Goal: Entertainment & Leisure: Consume media (video, audio)

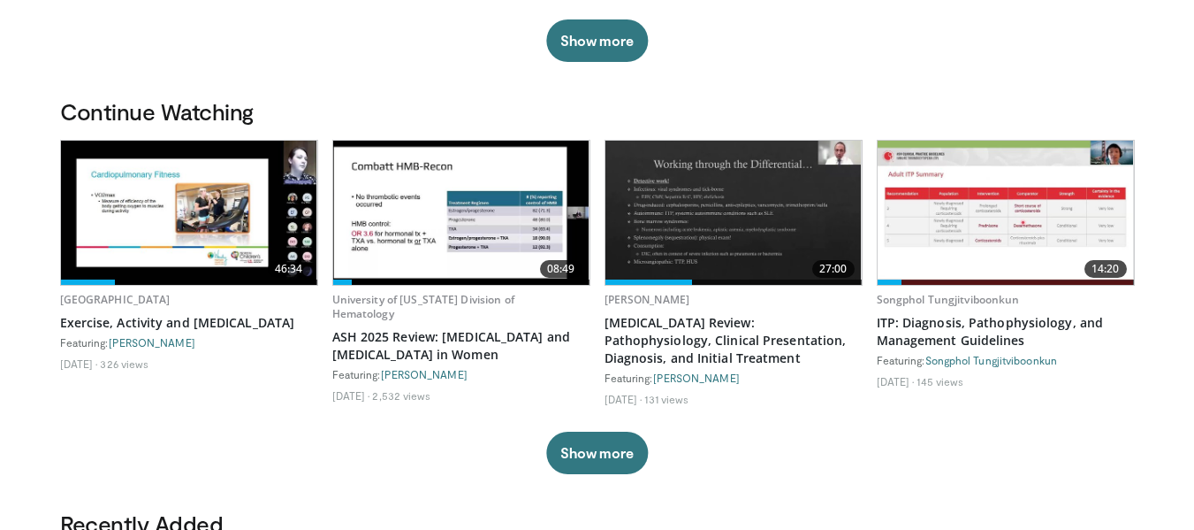
scroll to position [530, 0]
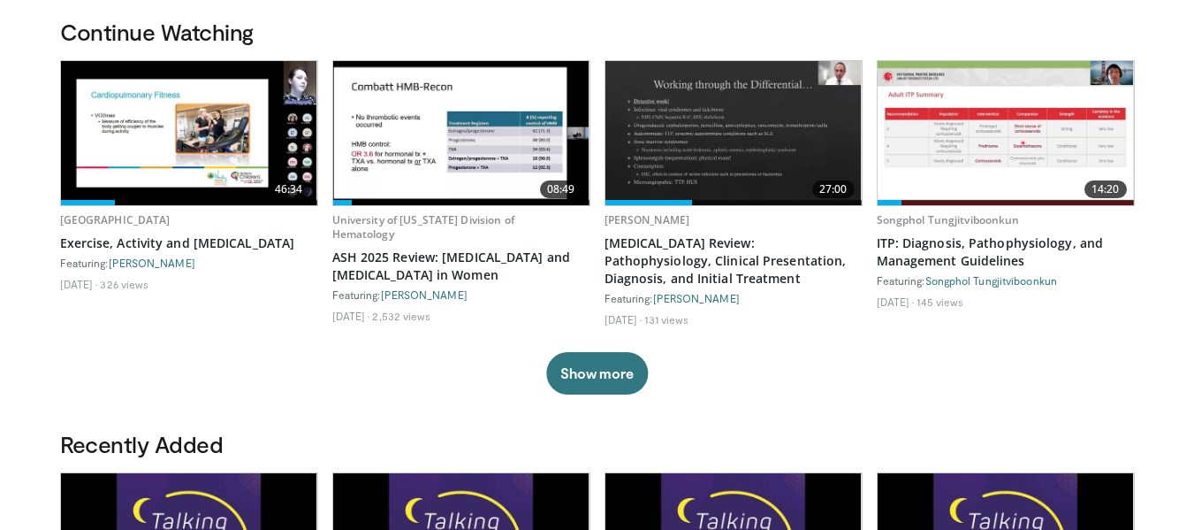
click at [198, 131] on img at bounding box center [189, 133] width 256 height 144
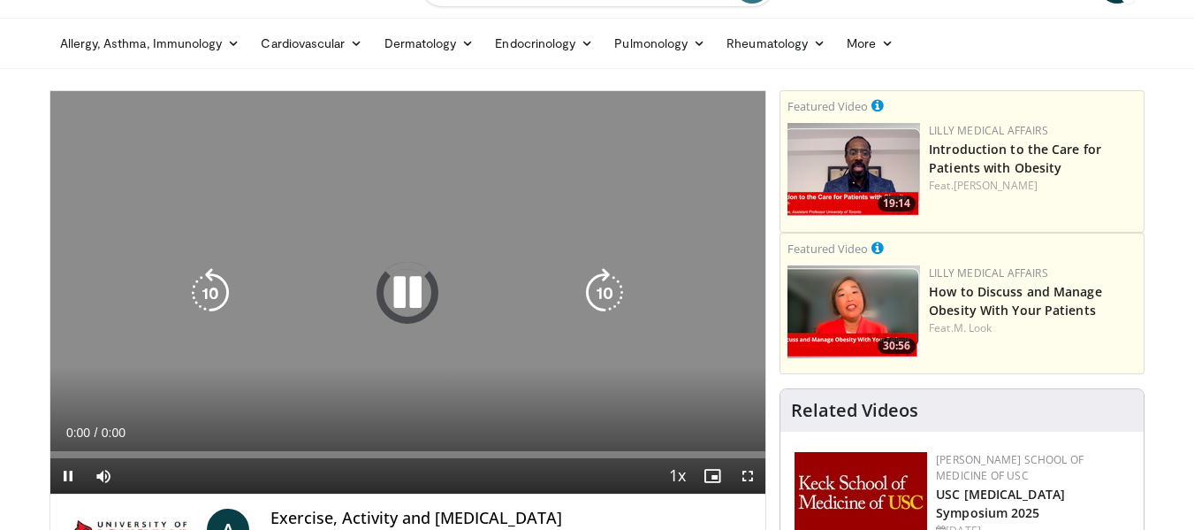
scroll to position [88, 0]
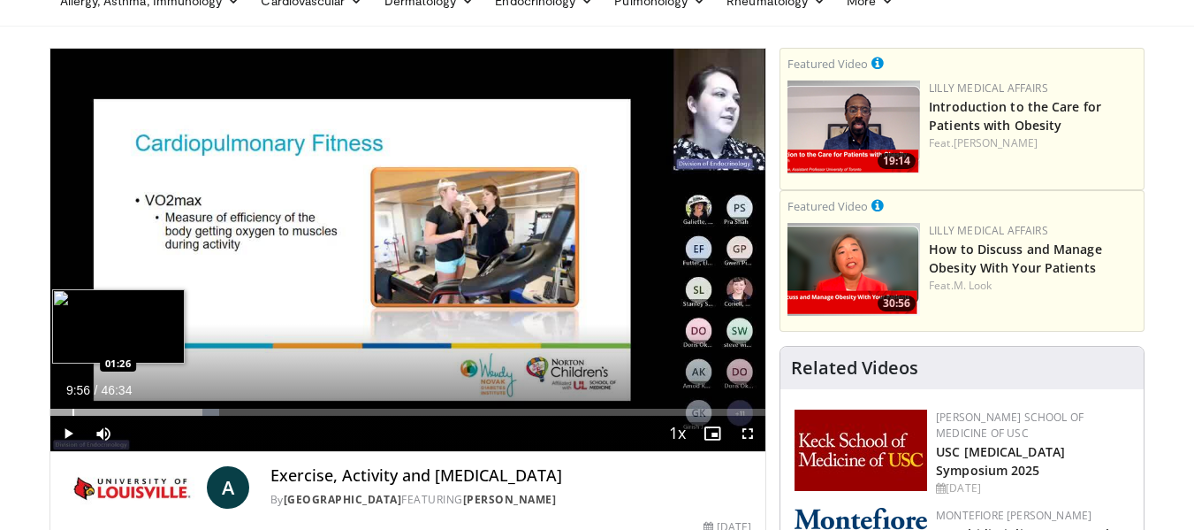
click at [72, 414] on div "Progress Bar" at bounding box center [73, 411] width 2 height 7
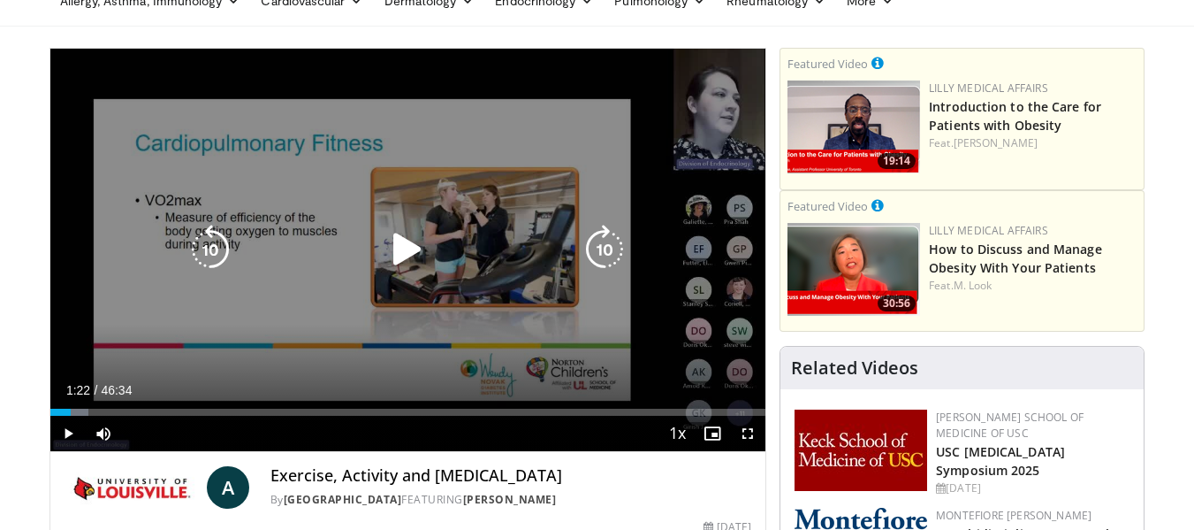
click at [437, 196] on div "10 seconds Tap to unmute" at bounding box center [408, 250] width 716 height 402
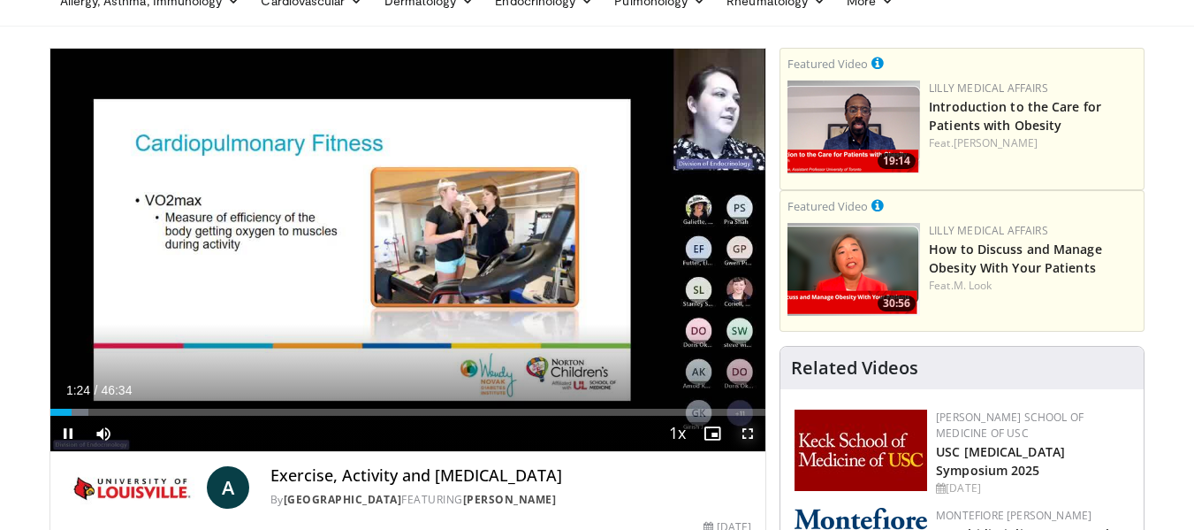
click at [752, 426] on span "Video Player" at bounding box center [747, 432] width 35 height 35
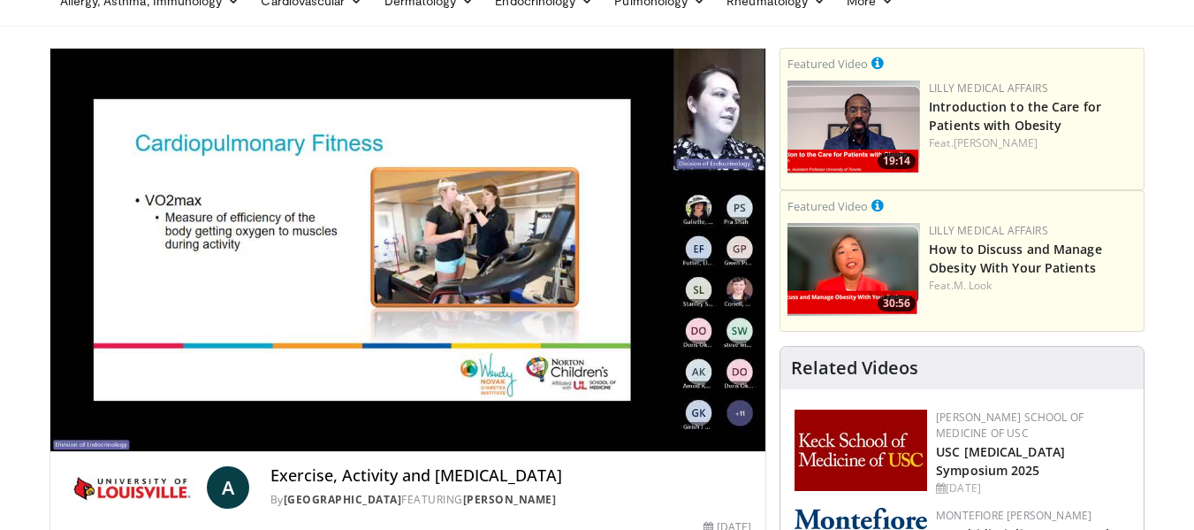
drag, startPoint x: 602, startPoint y: 327, endPoint x: 547, endPoint y: 301, distance: 60.5
click at [547, 301] on div "10 seconds Tap to unmute" at bounding box center [408, 250] width 716 height 402
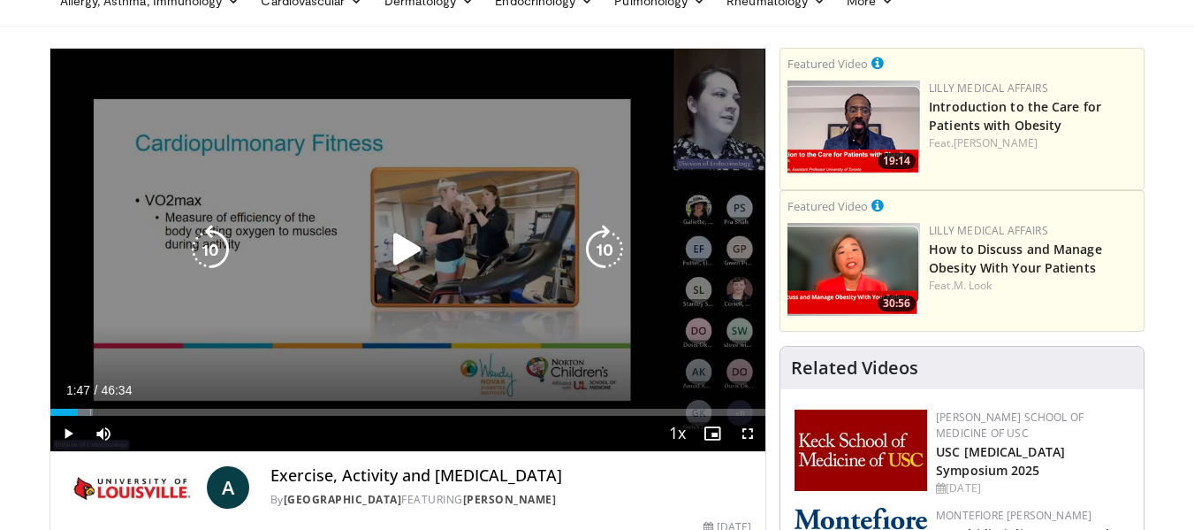
click at [547, 301] on div "10 seconds Tap to unmute" at bounding box center [408, 250] width 716 height 402
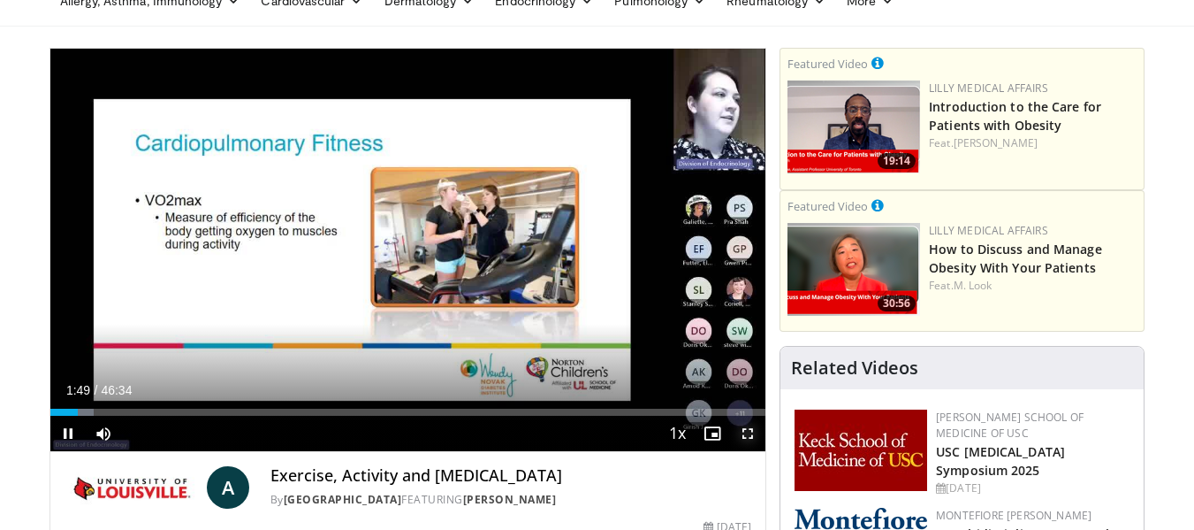
click at [743, 433] on span "Video Player" at bounding box center [747, 432] width 35 height 35
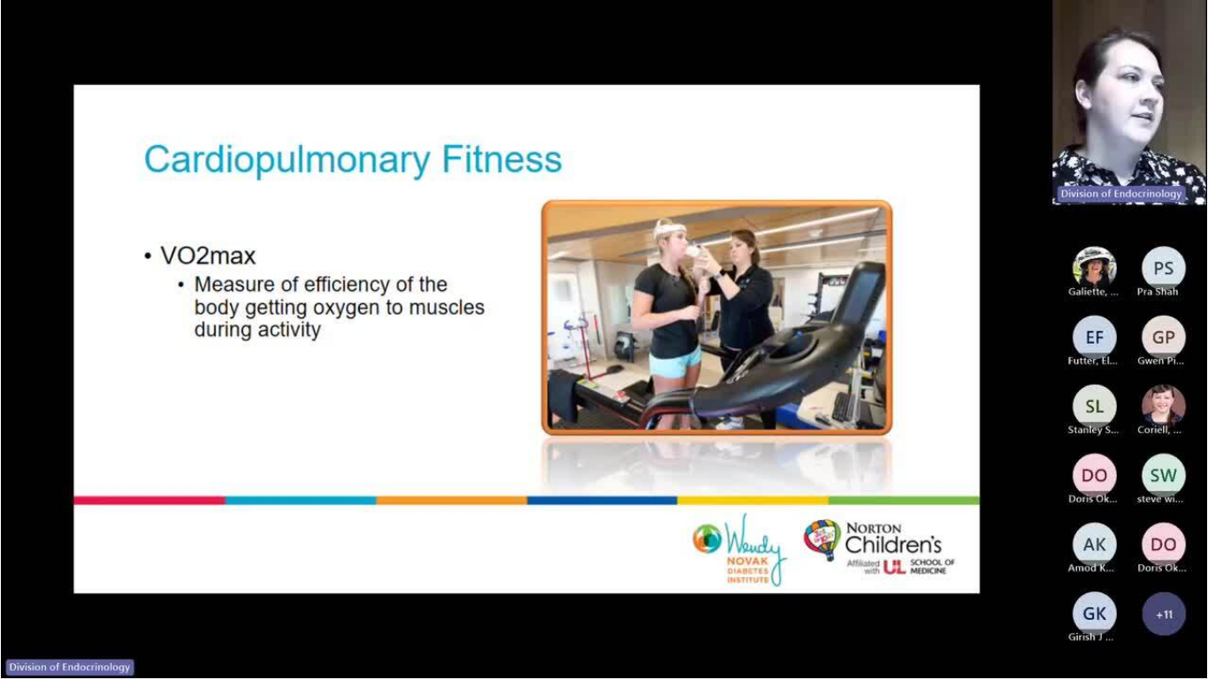
drag, startPoint x: 710, startPoint y: 520, endPoint x: 484, endPoint y: 376, distance: 268.3
click at [484, 376] on div "10 seconds Tap to unmute" at bounding box center [604, 339] width 1208 height 678
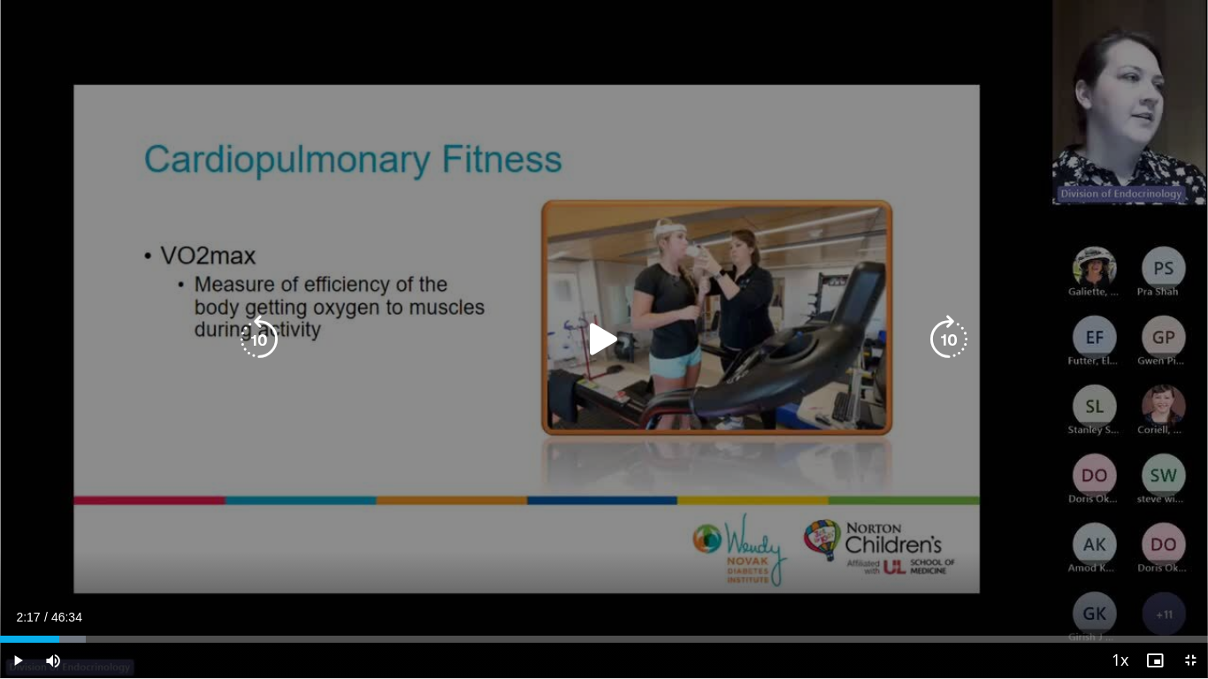
click at [484, 376] on div "10 seconds Tap to unmute" at bounding box center [604, 339] width 1208 height 678
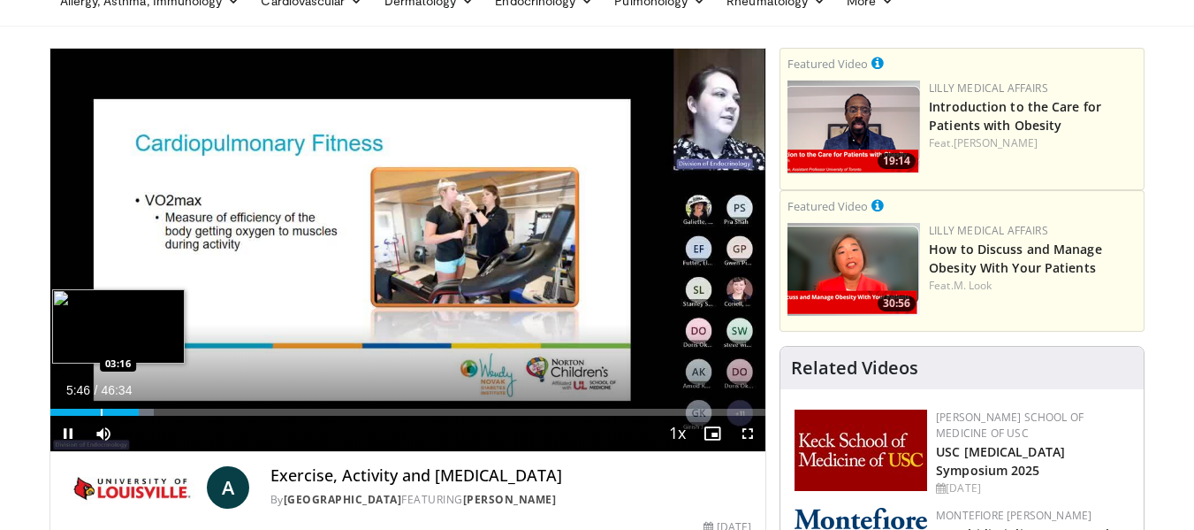
click at [100, 413] on video-js "**********" at bounding box center [408, 250] width 716 height 403
click at [99, 408] on div "Progress Bar" at bounding box center [100, 411] width 2 height 7
click at [84, 408] on div "Progress Bar" at bounding box center [85, 411] width 2 height 7
click at [74, 415] on div "Progress Bar" at bounding box center [75, 411] width 2 height 7
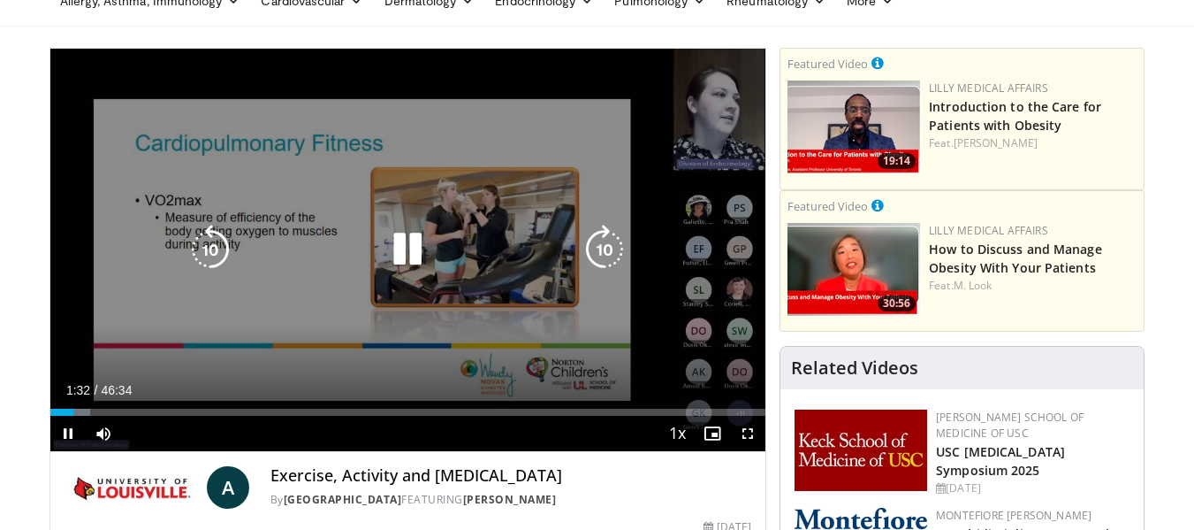
click at [361, 319] on div "10 seconds Tap to unmute" at bounding box center [408, 250] width 716 height 402
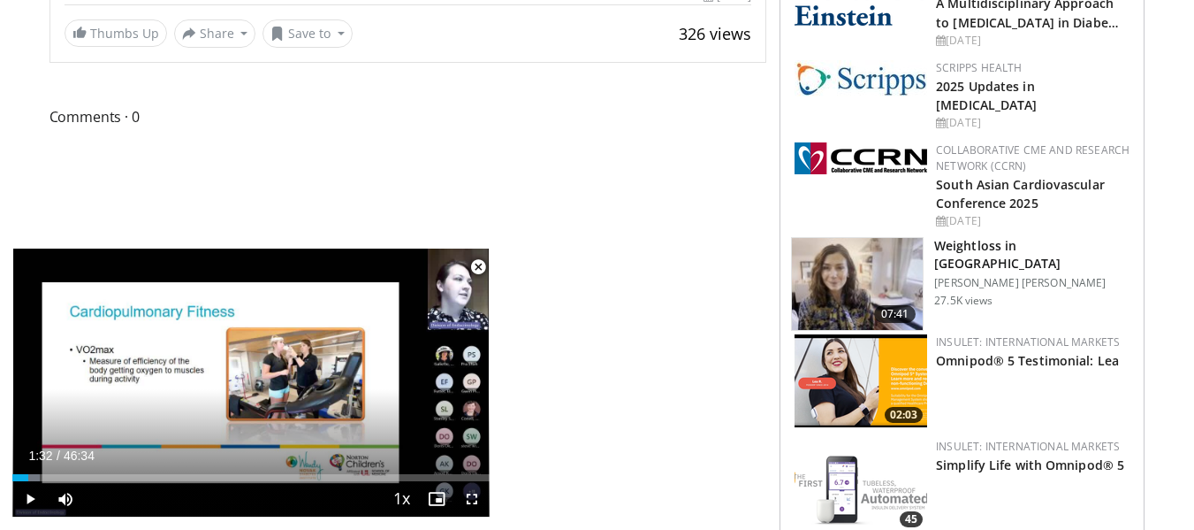
scroll to position [530, 0]
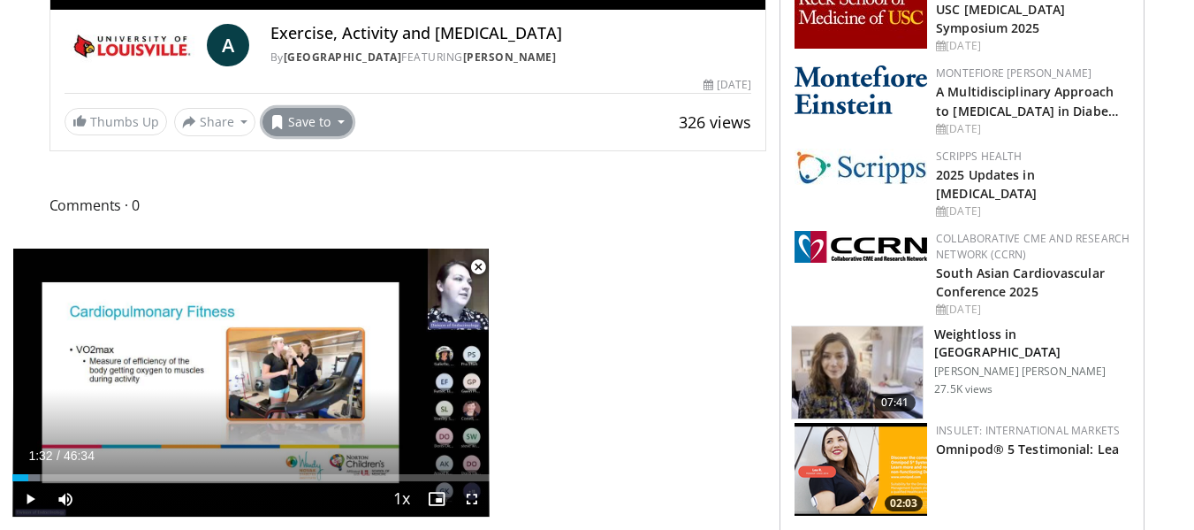
click at [332, 117] on button "Save to" at bounding box center [308, 122] width 90 height 28
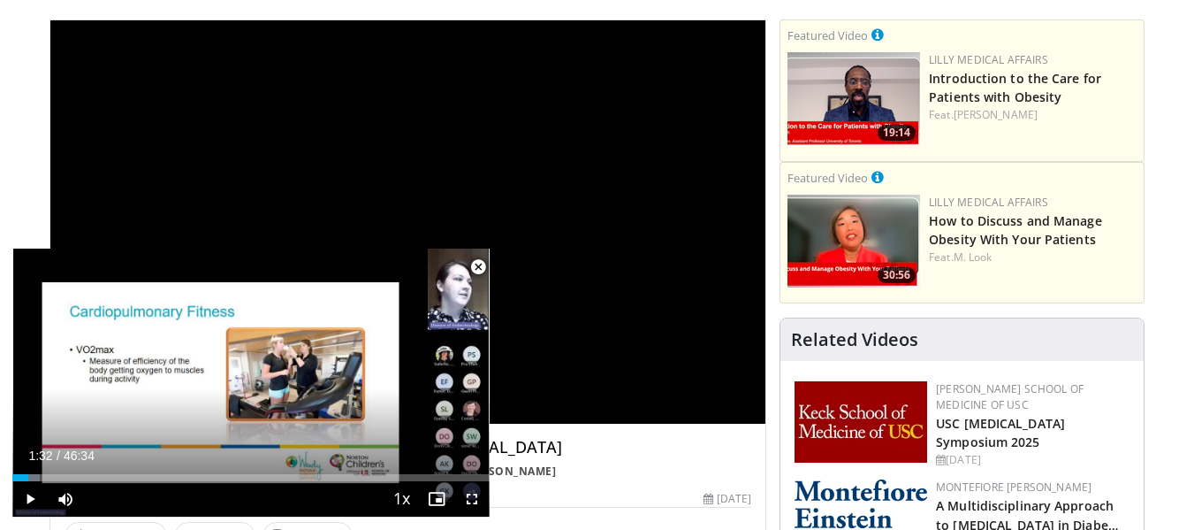
scroll to position [106, 0]
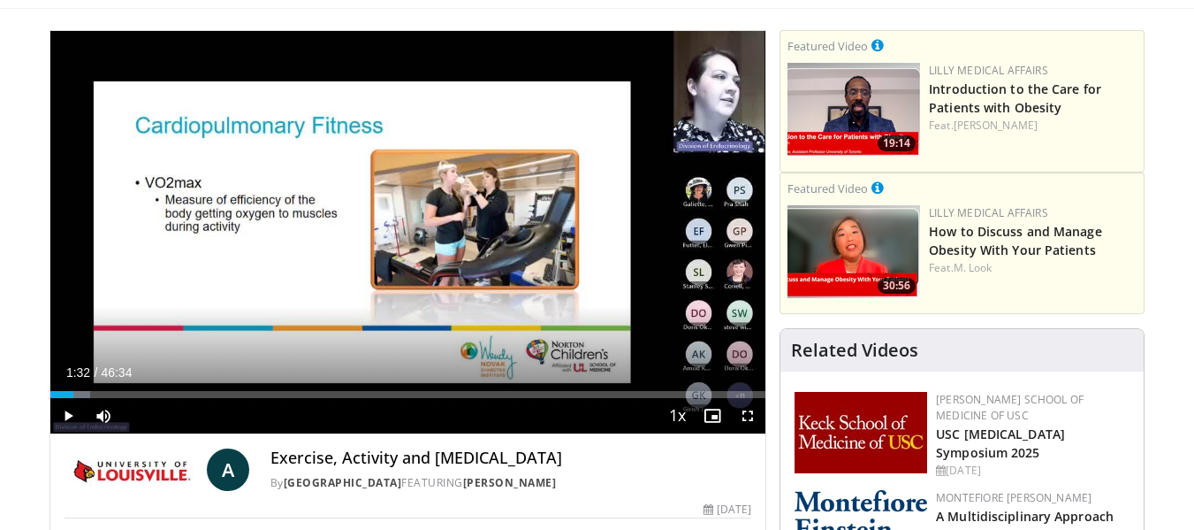
drag, startPoint x: 554, startPoint y: 142, endPoint x: 1175, endPoint y: 334, distance: 649.5
